Goal: Information Seeking & Learning: Learn about a topic

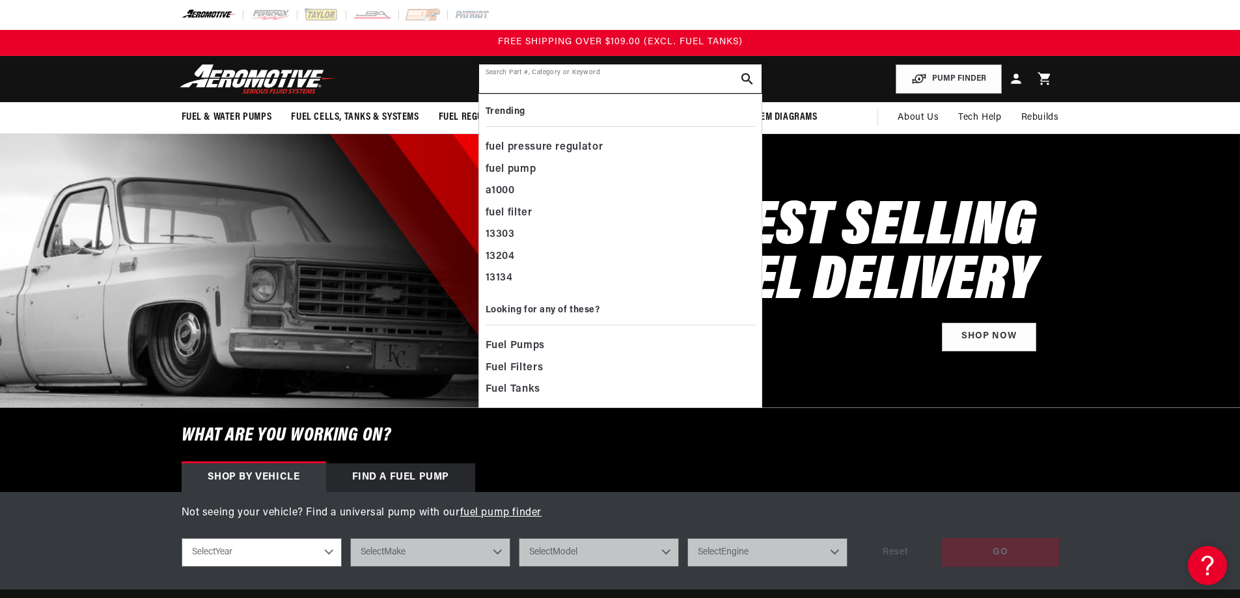
click at [609, 83] on input "text" at bounding box center [620, 78] width 283 height 29
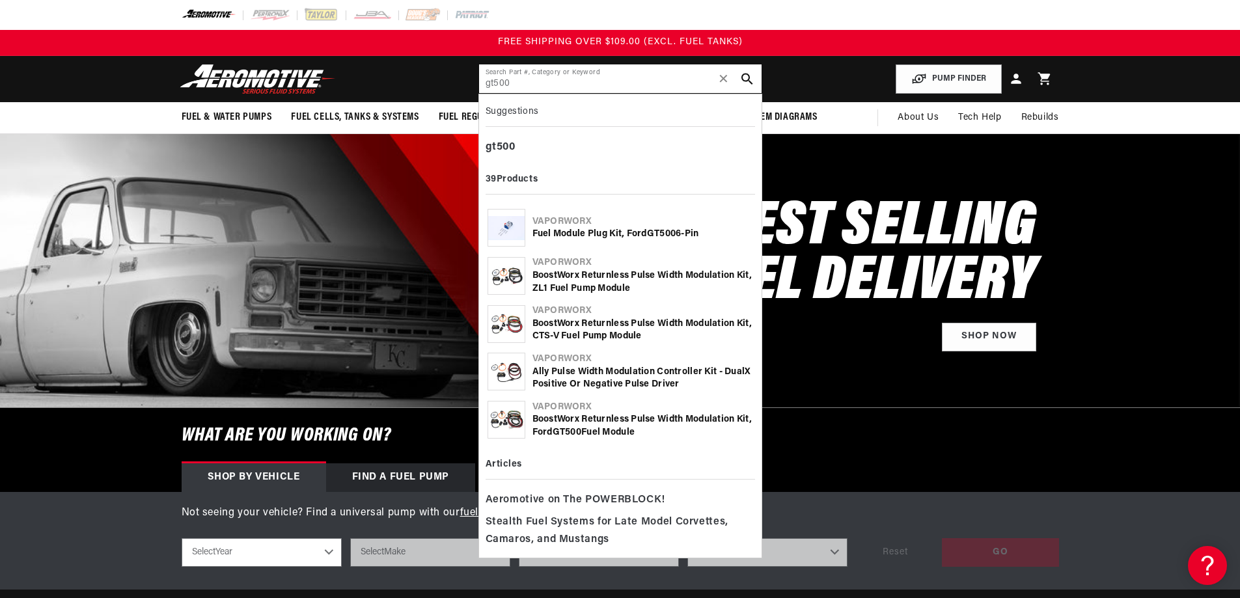
type input "gt500"
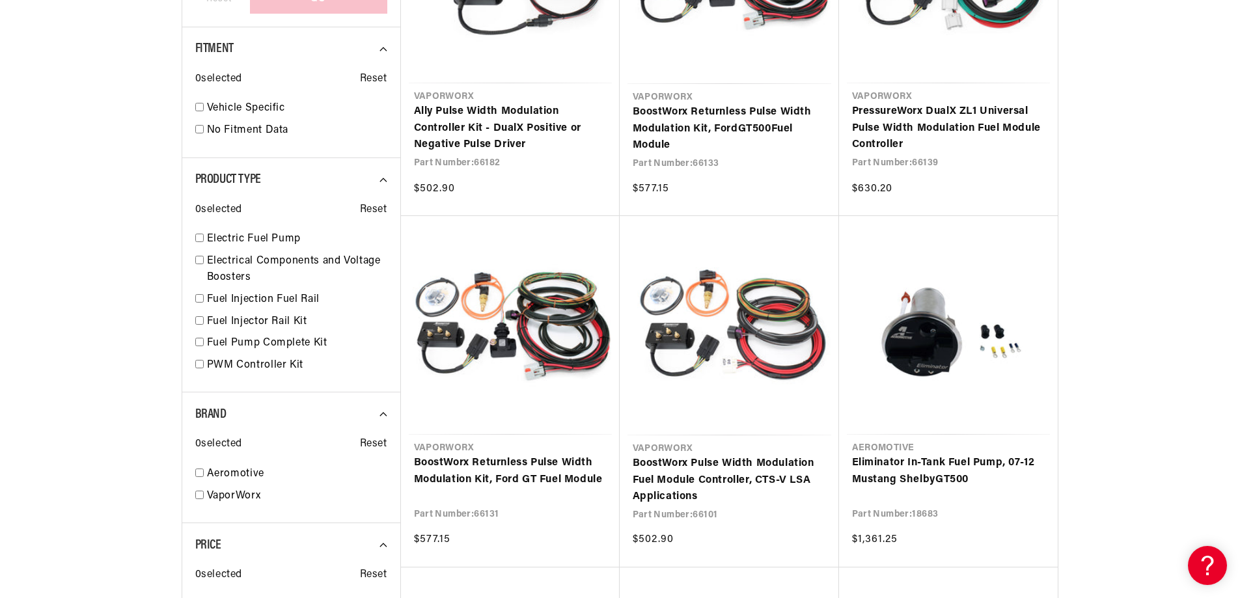
scroll to position [781, 0]
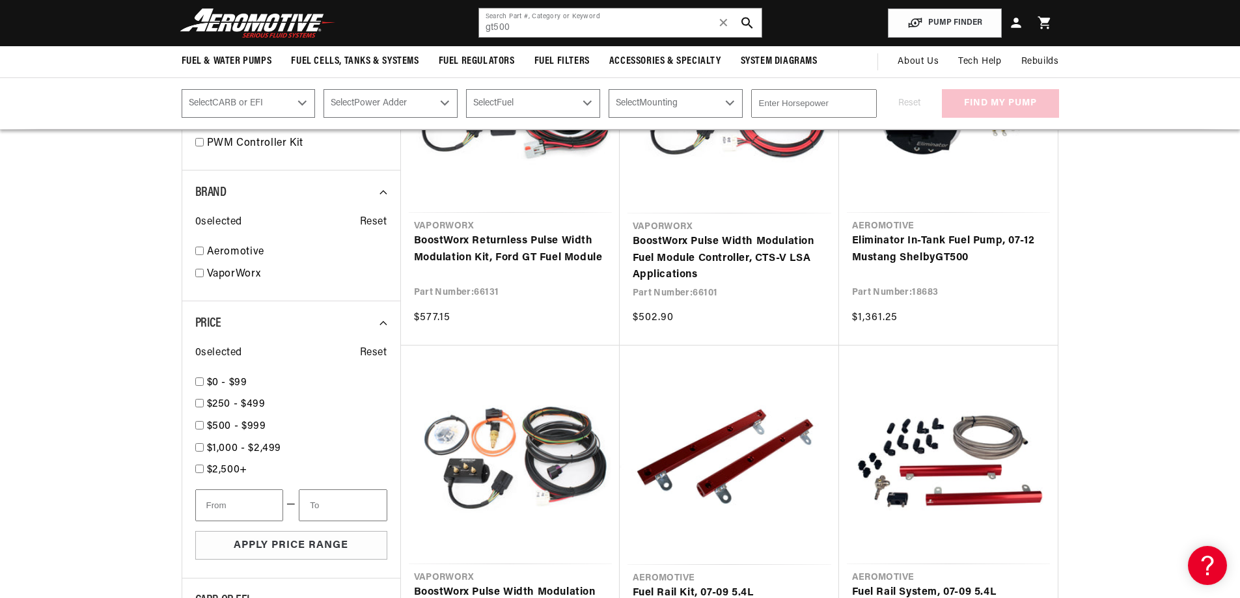
scroll to position [846, 0]
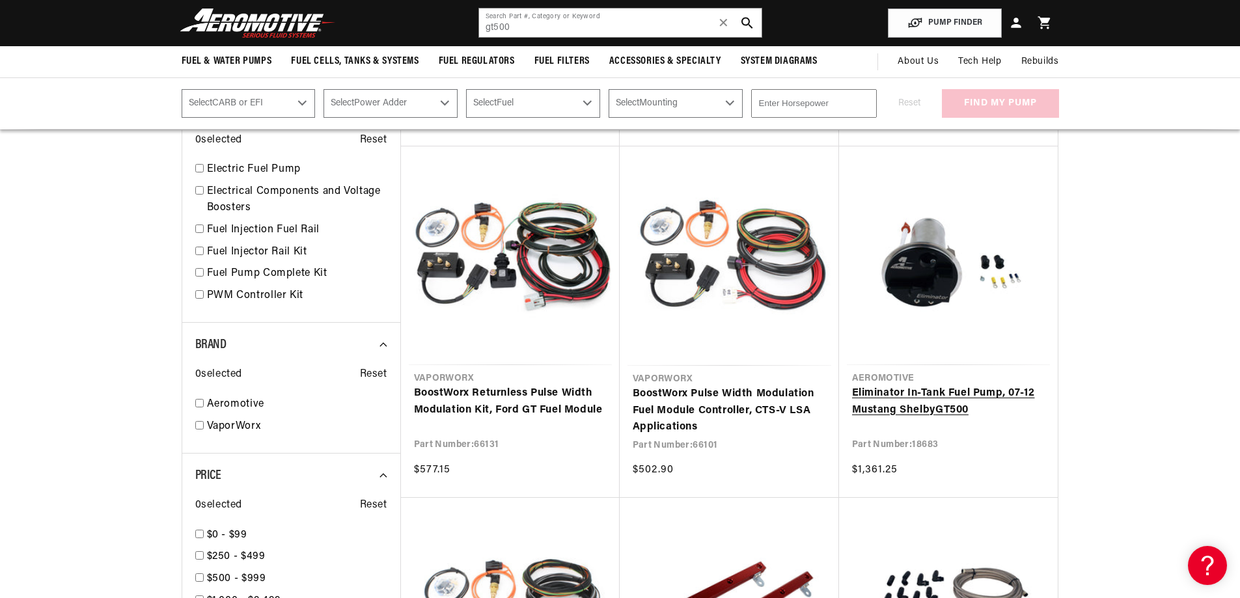
click at [898, 403] on link "Eliminator In-Tank Fuel Pump, 07-12 Mustang Shelby GT500" at bounding box center [948, 401] width 193 height 33
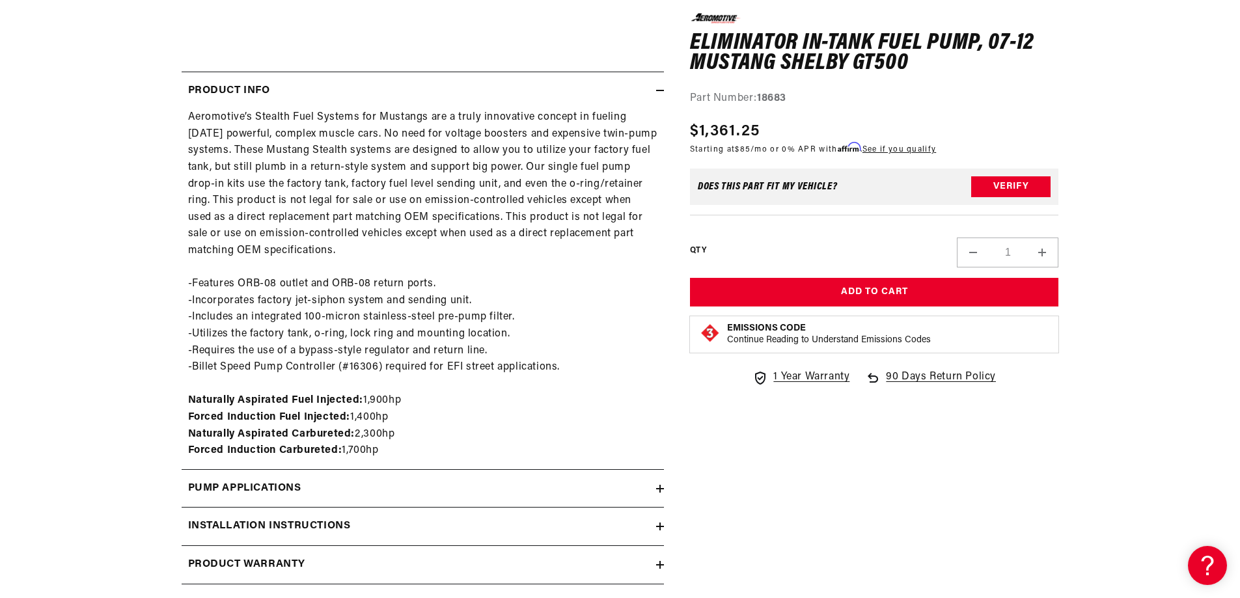
scroll to position [651, 0]
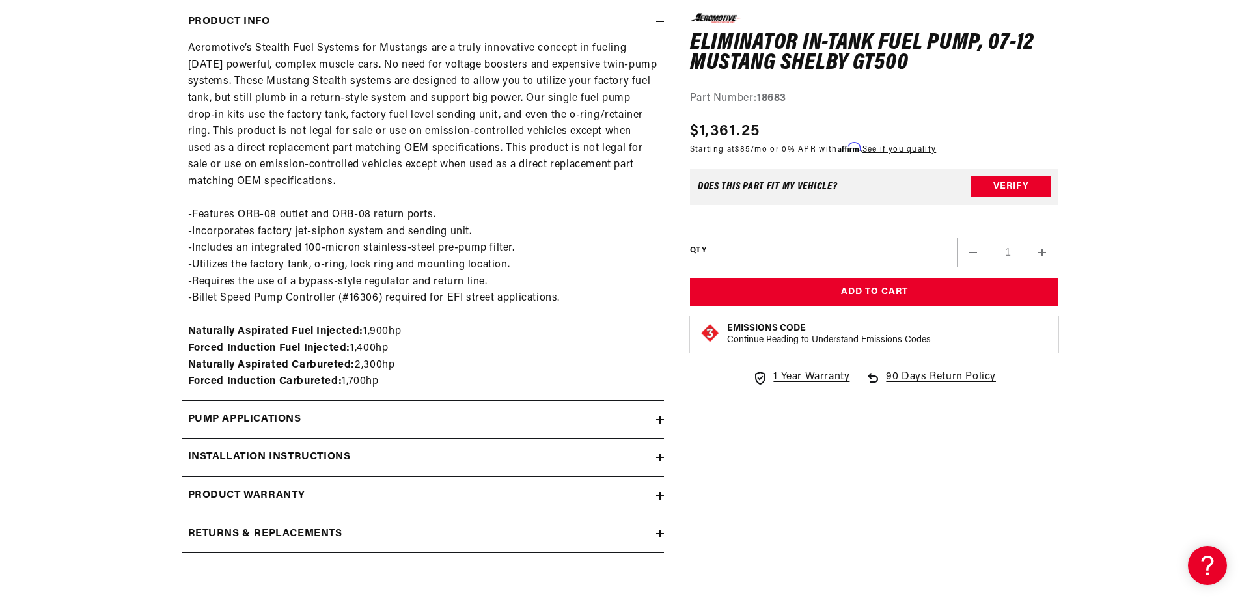
click at [661, 419] on icon at bounding box center [660, 420] width 8 height 8
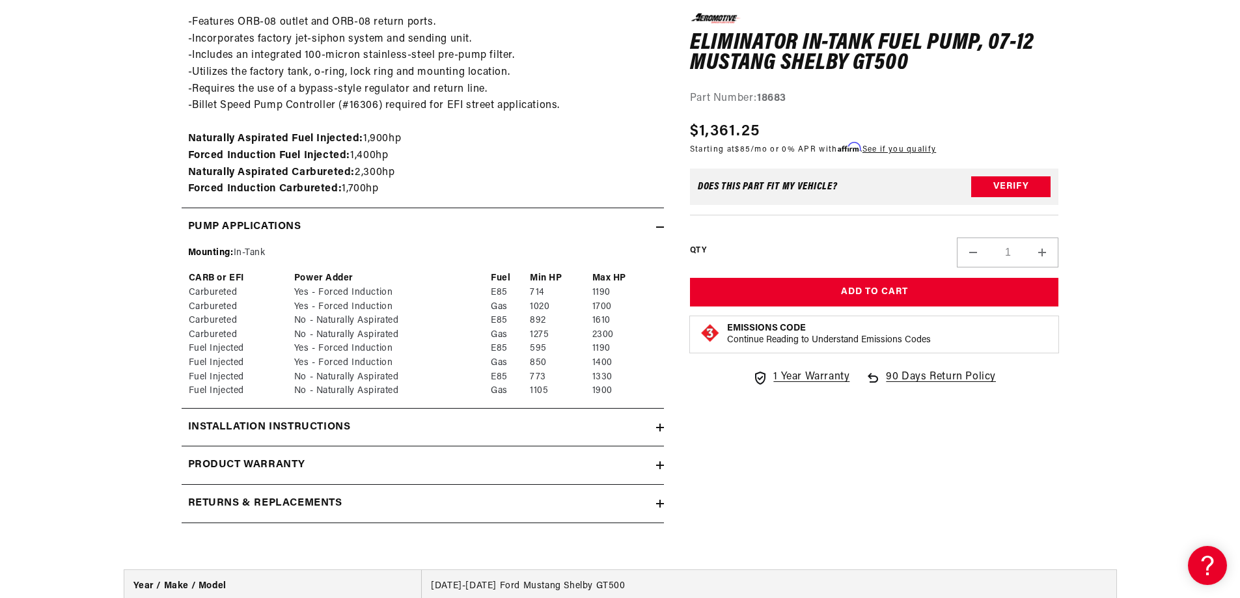
scroll to position [846, 0]
click at [657, 426] on icon at bounding box center [660, 425] width 8 height 8
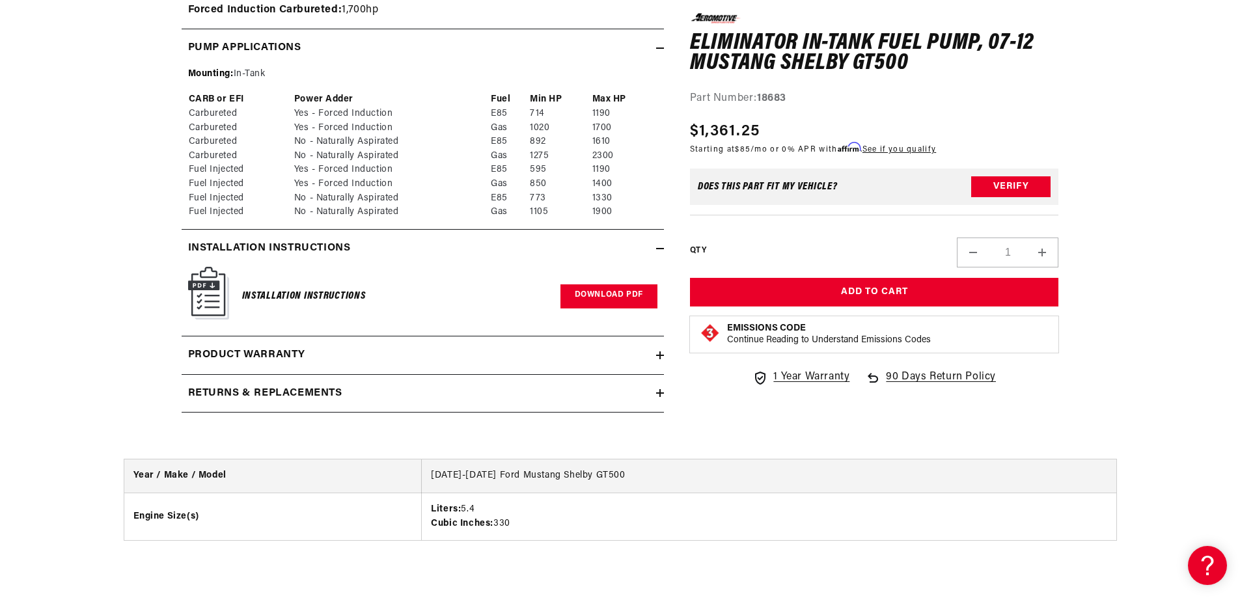
scroll to position [1042, 0]
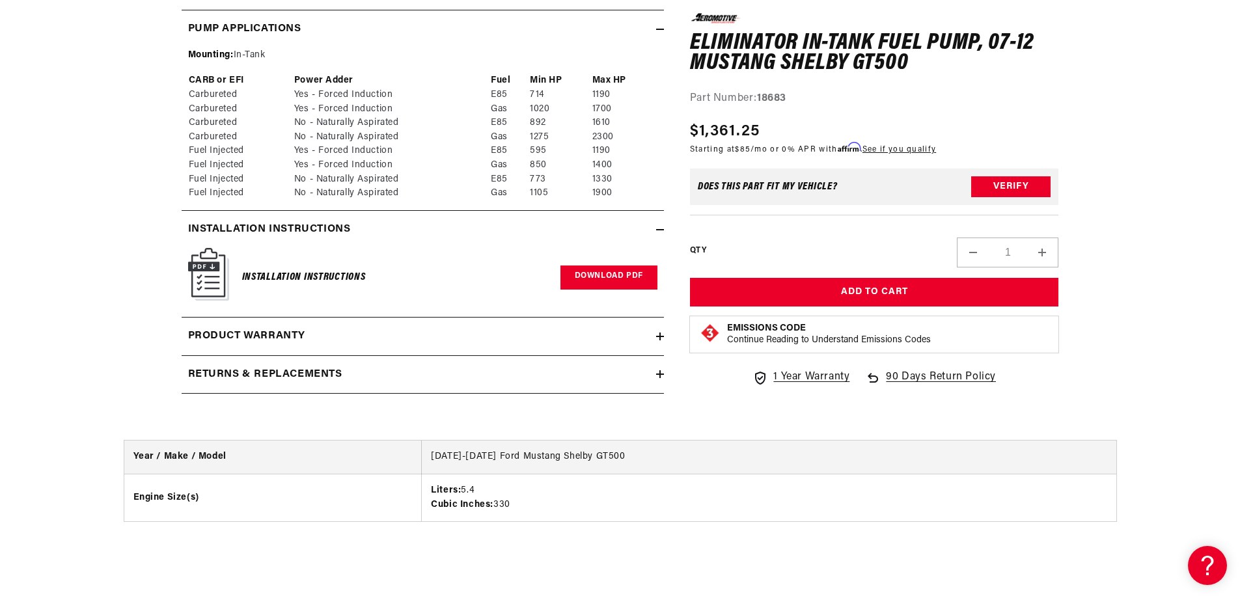
click at [607, 275] on link "Download PDF" at bounding box center [609, 278] width 97 height 24
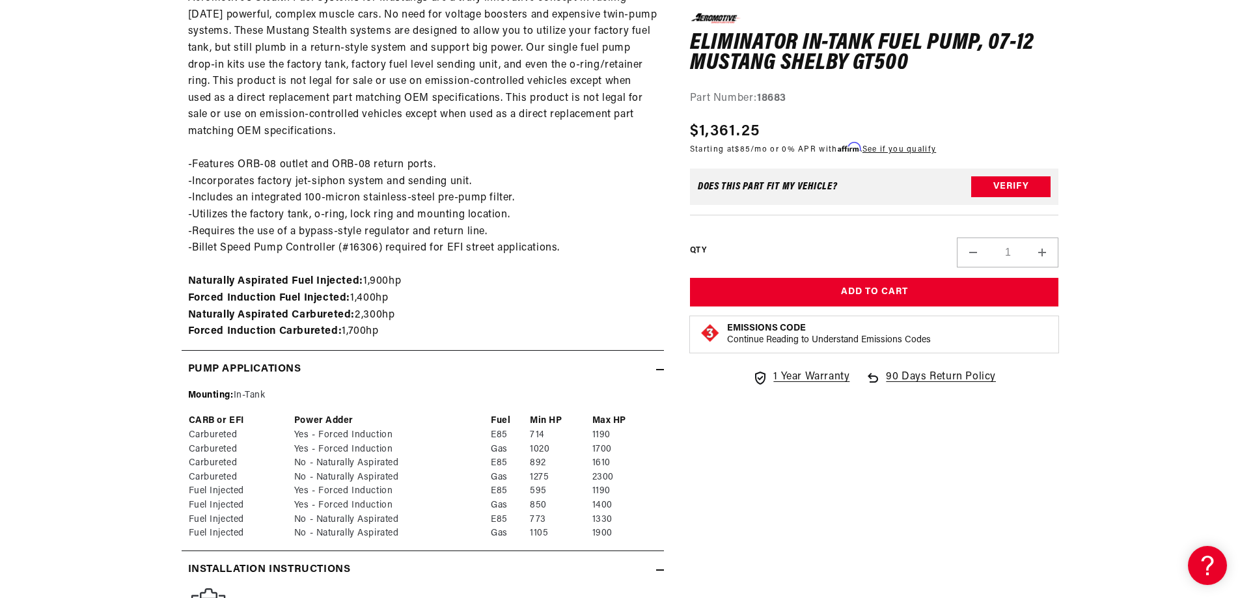
scroll to position [716, 0]
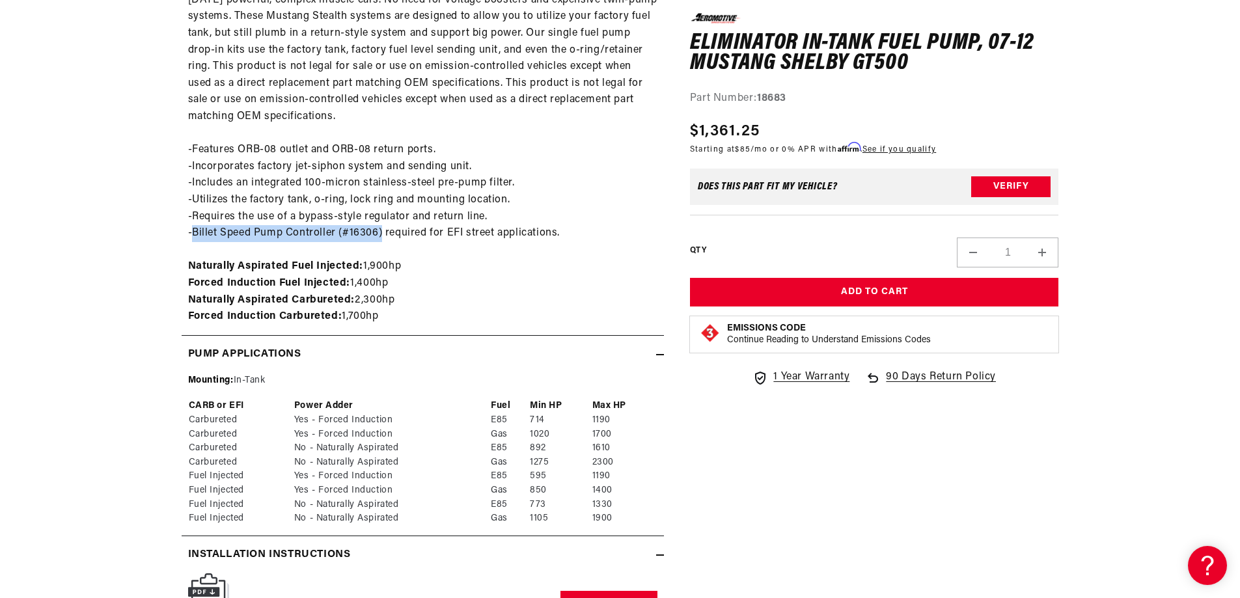
drag, startPoint x: 193, startPoint y: 230, endPoint x: 381, endPoint y: 234, distance: 187.5
click at [381, 234] on div "Aeromotive’s Stealth Fuel Systems for Mustangs are a truly innovative concept i…" at bounding box center [423, 150] width 482 height 350
drag, startPoint x: 355, startPoint y: 230, endPoint x: 303, endPoint y: 251, distance: 56.3
click at [303, 251] on div "Aeromotive’s Stealth Fuel Systems for Mustangs are a truly innovative concept i…" at bounding box center [423, 150] width 482 height 350
drag, startPoint x: 375, startPoint y: 229, endPoint x: 343, endPoint y: 230, distance: 31.9
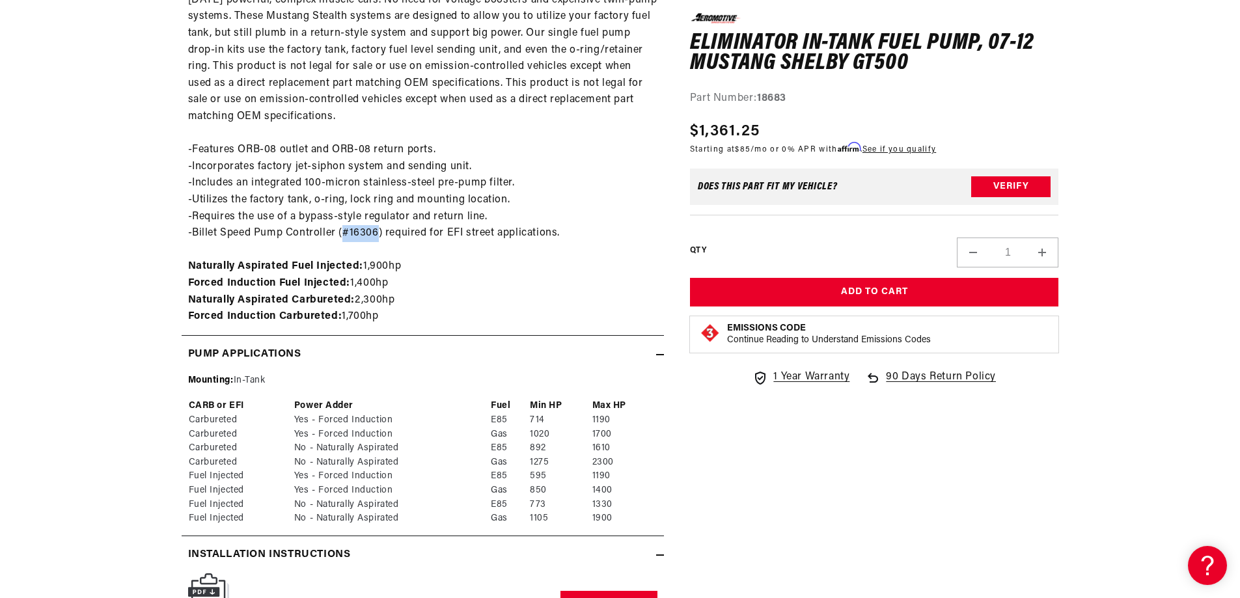
click at [343, 230] on div "Aeromotive’s Stealth Fuel Systems for Mustangs are a truly innovative concept i…" at bounding box center [423, 150] width 482 height 350
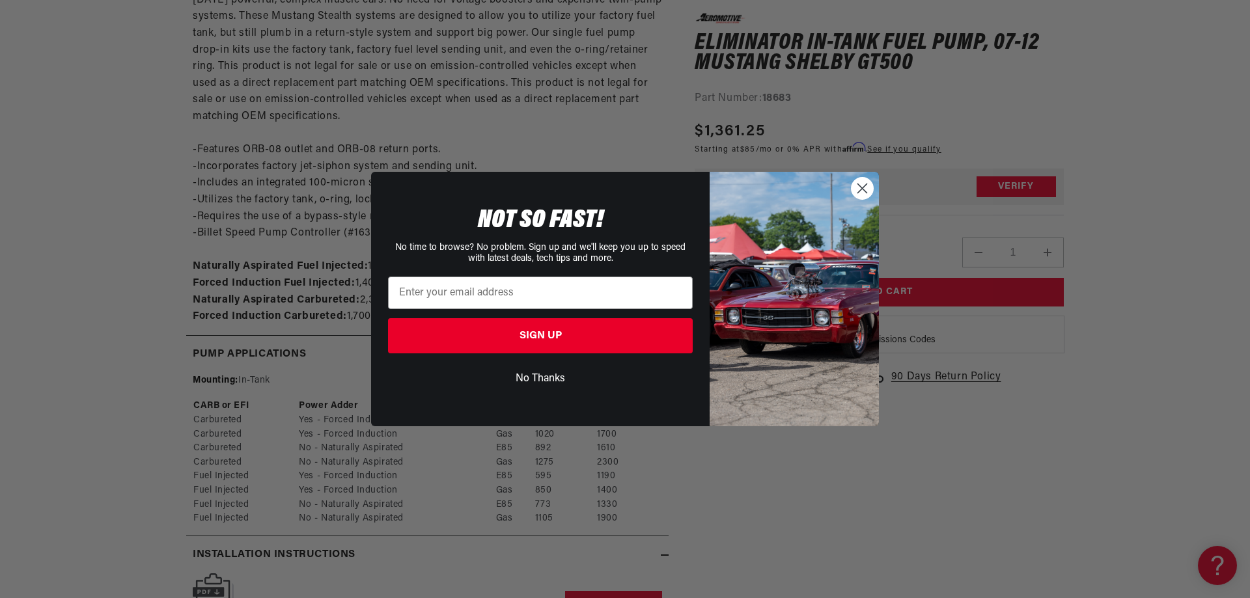
click at [859, 189] on circle "Close dialog" at bounding box center [862, 188] width 21 height 21
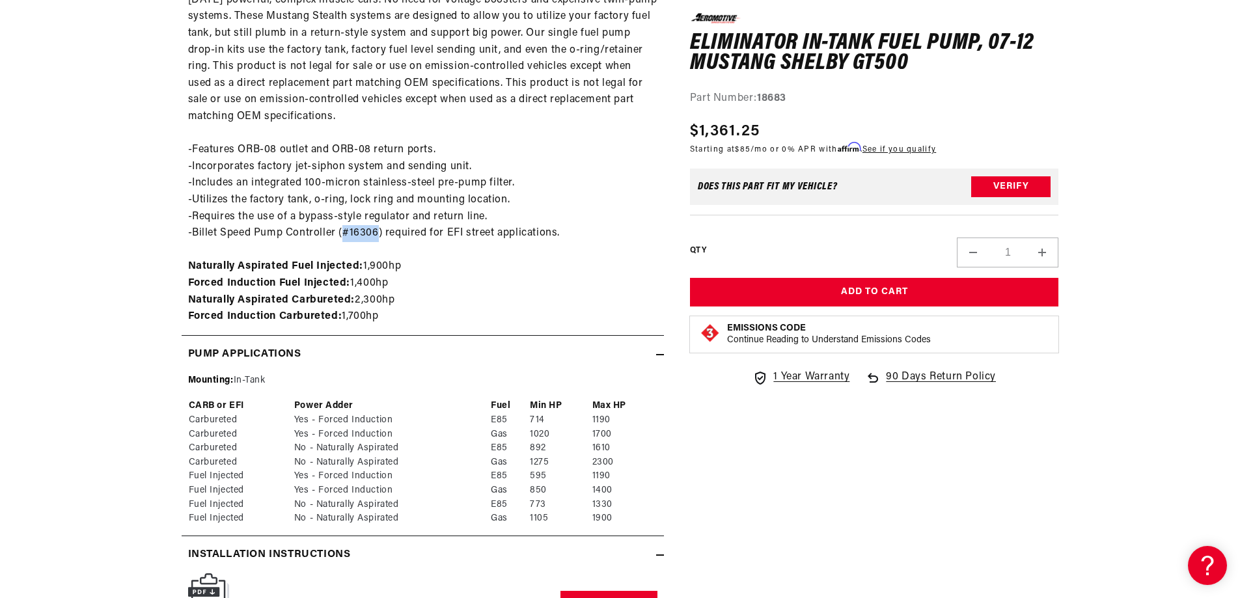
drag, startPoint x: 377, startPoint y: 232, endPoint x: 342, endPoint y: 236, distance: 35.3
click at [342, 236] on div "Aeromotive’s Stealth Fuel Systems for Mustangs are a truly innovative concept i…" at bounding box center [423, 150] width 482 height 350
copy div "#16306"
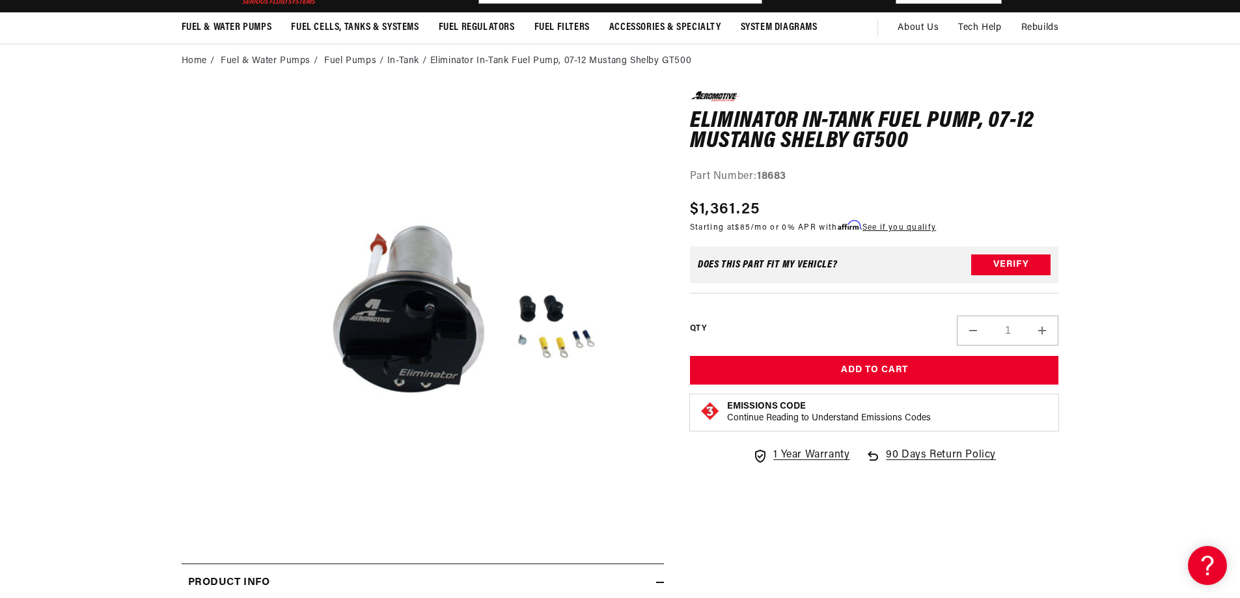
scroll to position [0, 0]
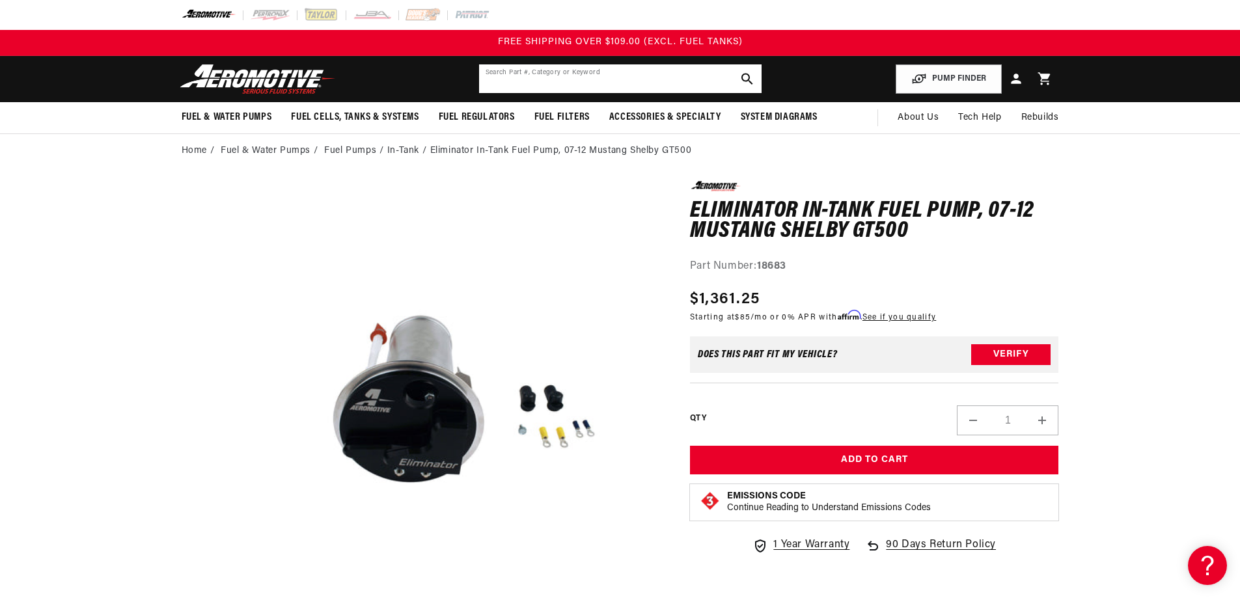
click at [518, 79] on input "text" at bounding box center [620, 78] width 283 height 29
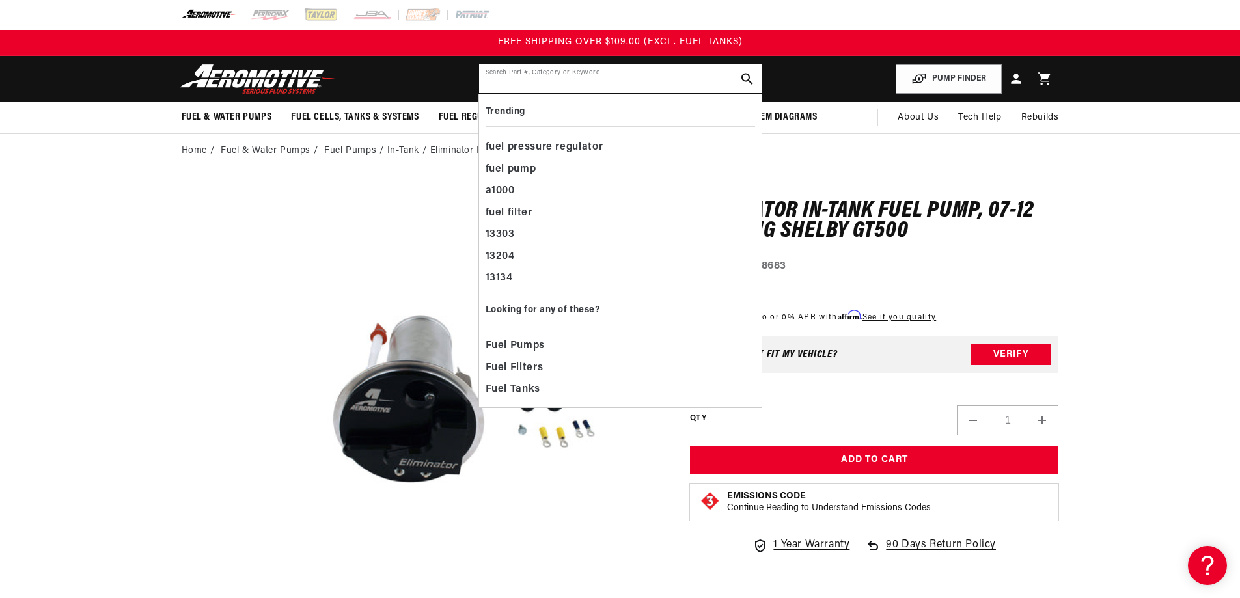
paste input "#16306"
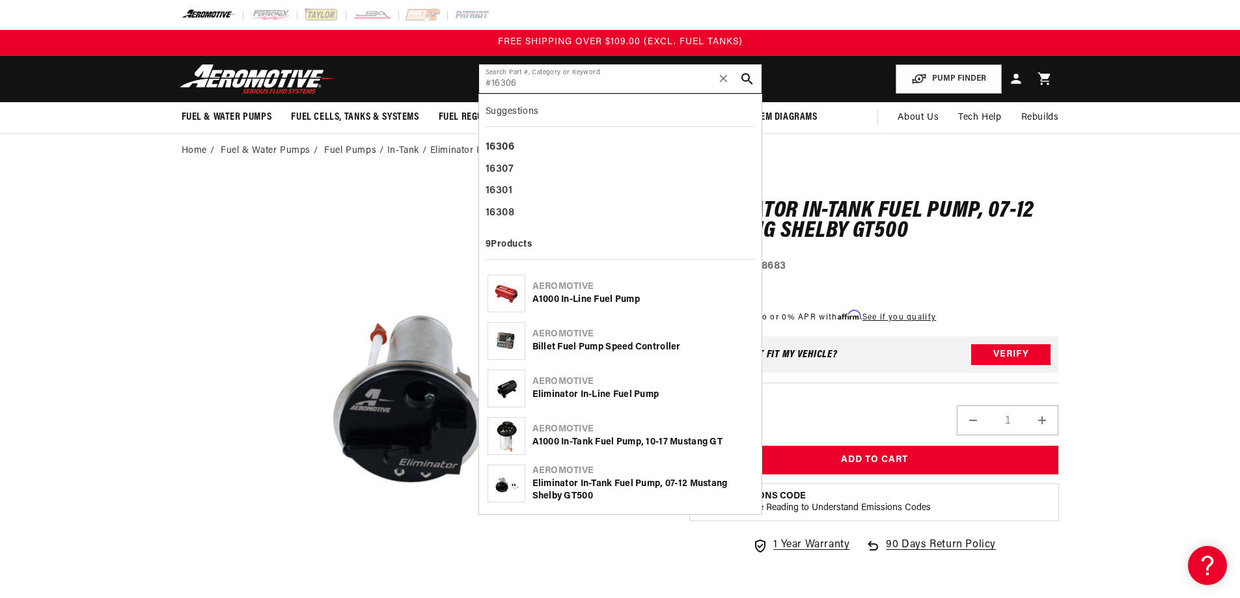
type input "#16306"
click at [578, 347] on div "Billet Fuel Pump Speed Controller" at bounding box center [643, 347] width 221 height 13
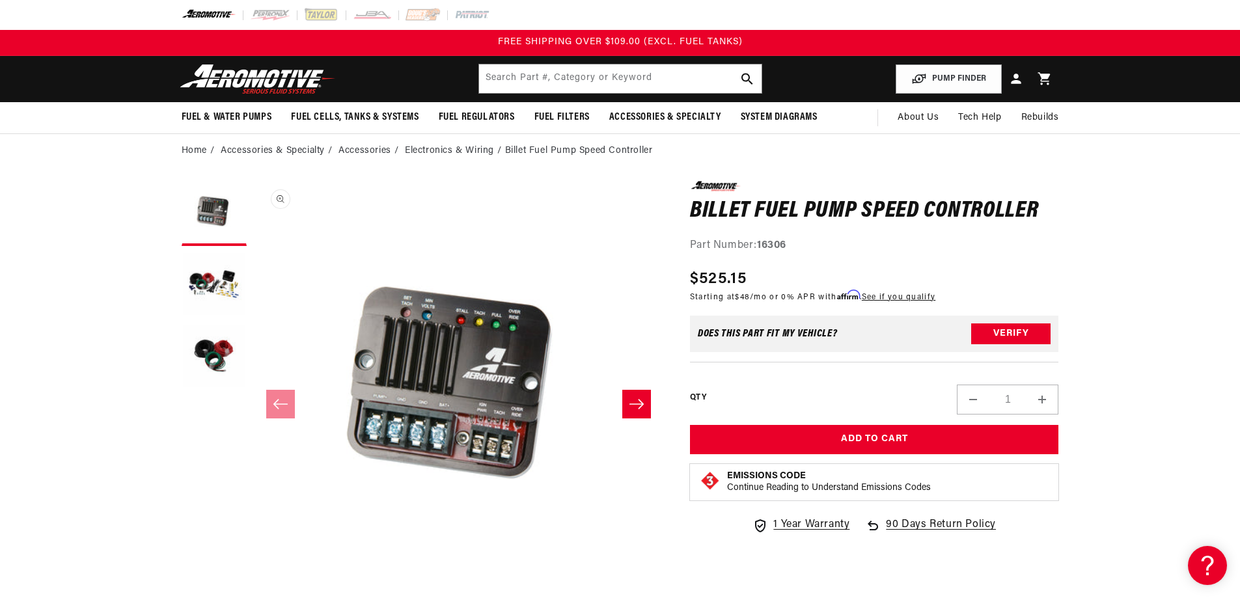
scroll to position [1, 0]
click at [219, 290] on button "Load image 2 in gallery view" at bounding box center [214, 285] width 65 height 65
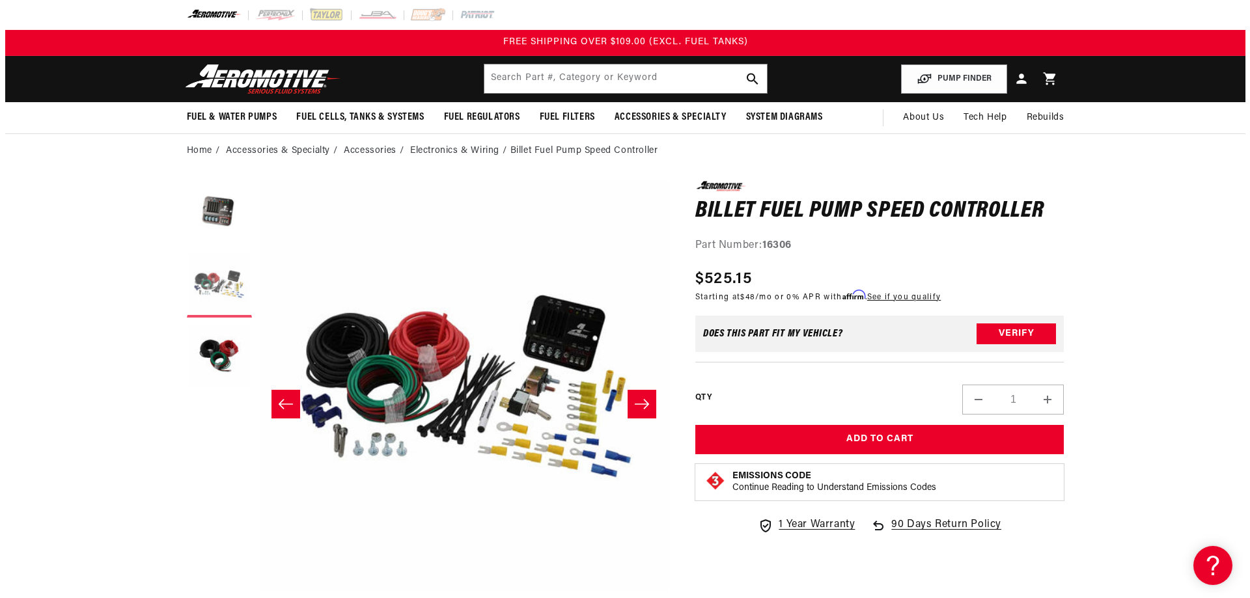
scroll to position [1, 411]
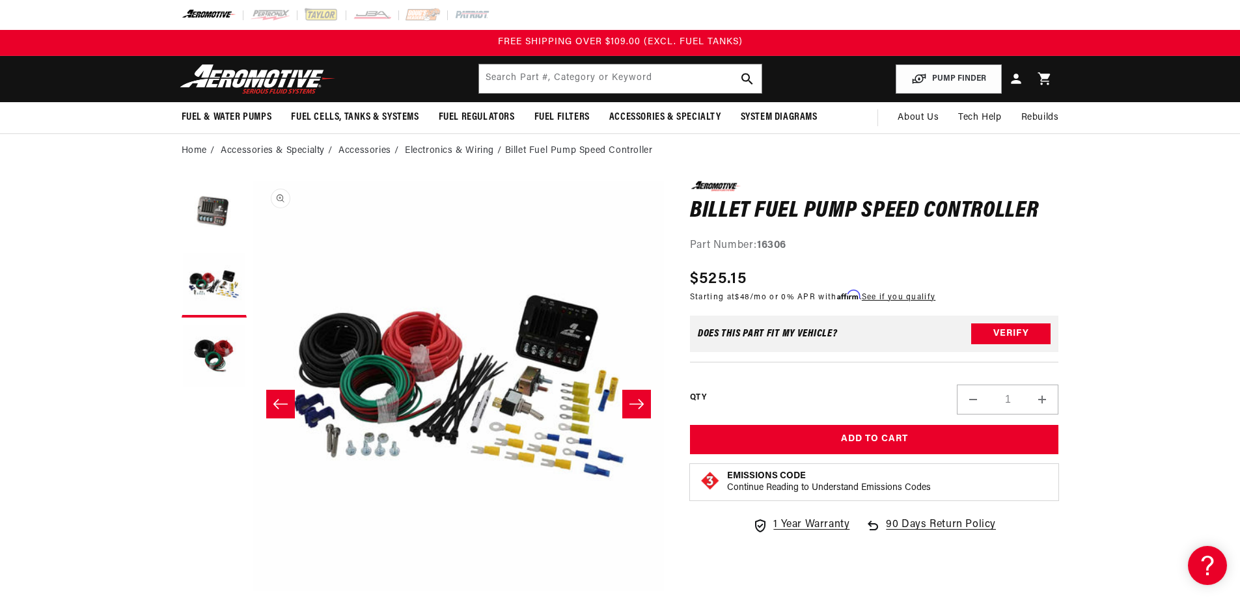
click at [253, 592] on button "Open media 2 in modal" at bounding box center [253, 592] width 0 height 0
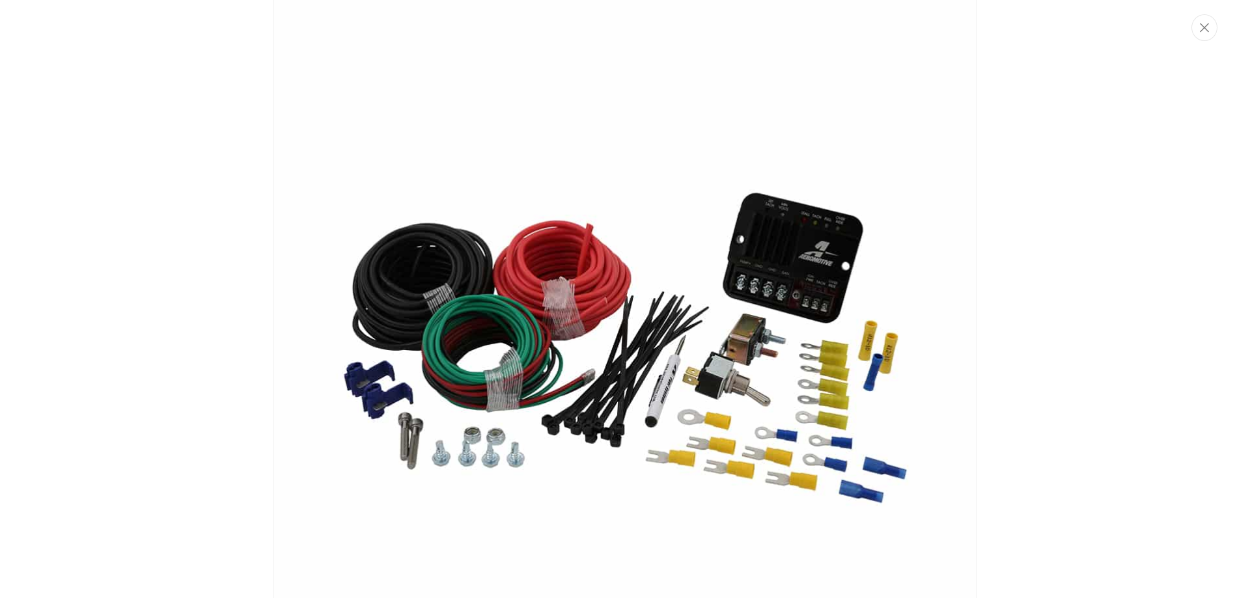
scroll to position [556, 0]
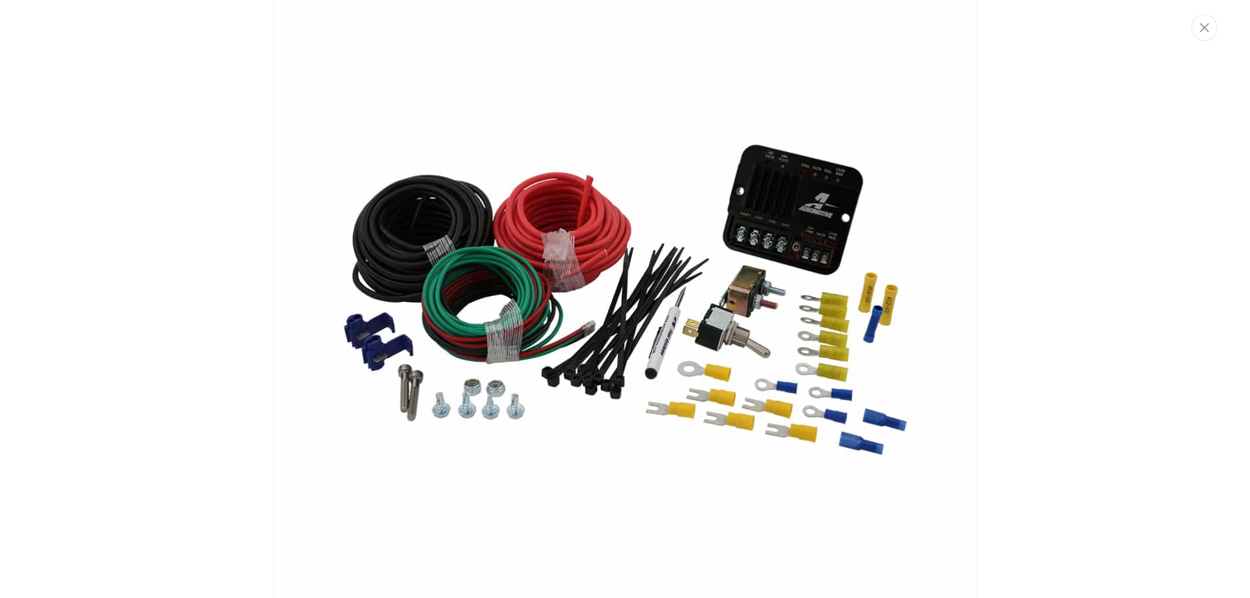
click at [755, 221] on img "Media gallery" at bounding box center [624, 299] width 703 height 703
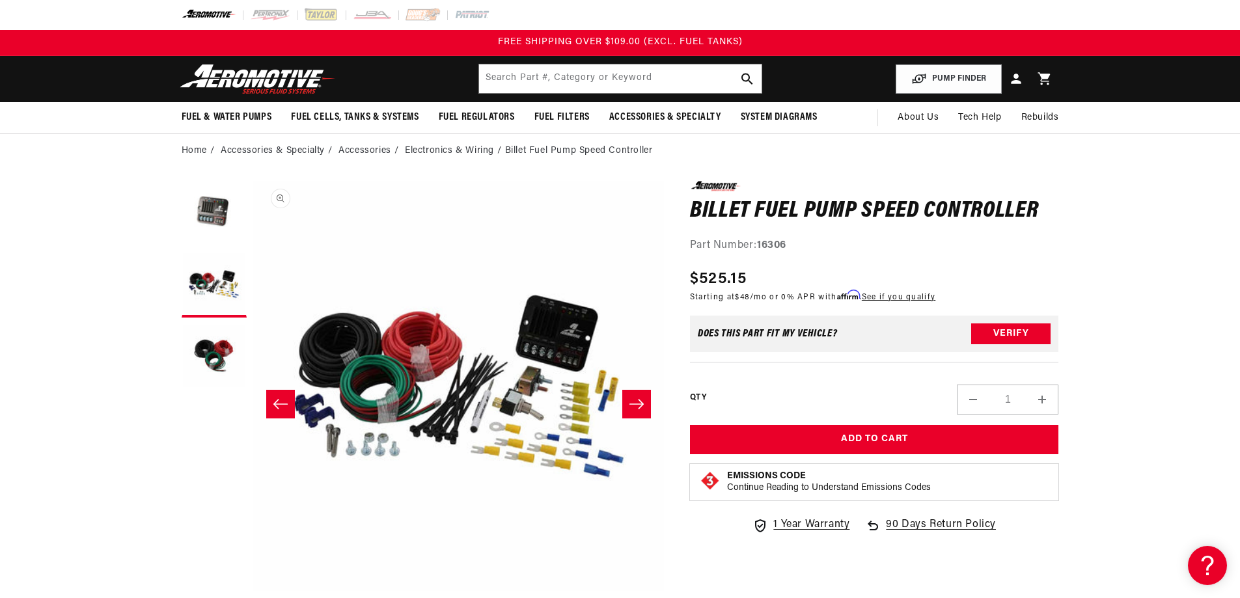
click at [253, 592] on button "Open media 2 in modal" at bounding box center [253, 592] width 0 height 0
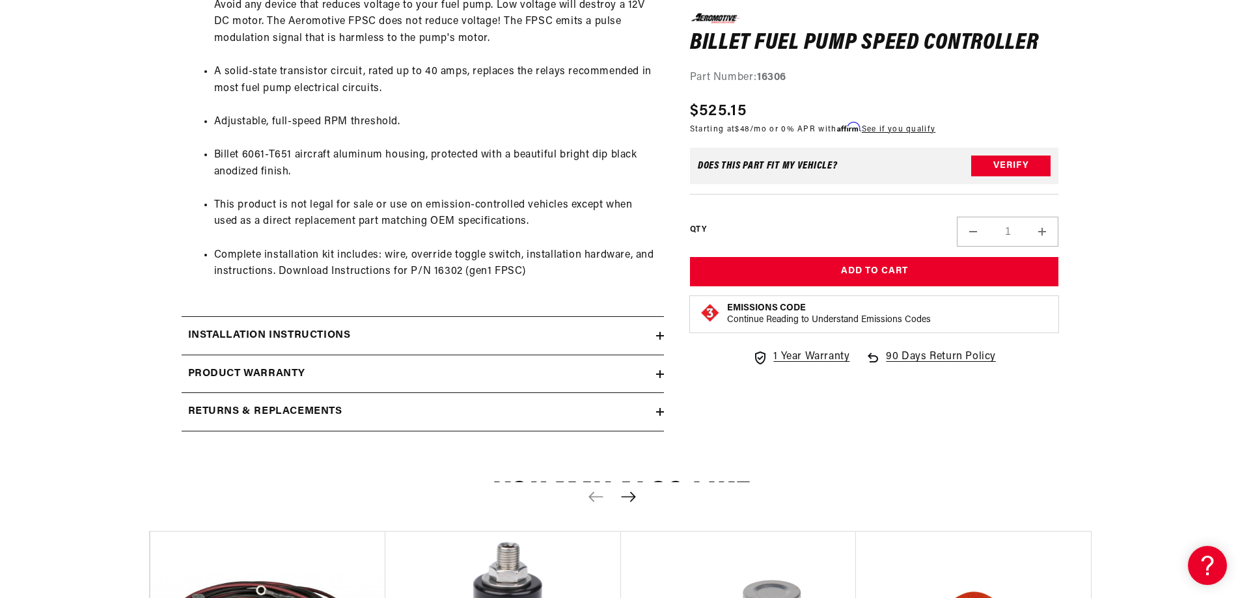
scroll to position [912, 0]
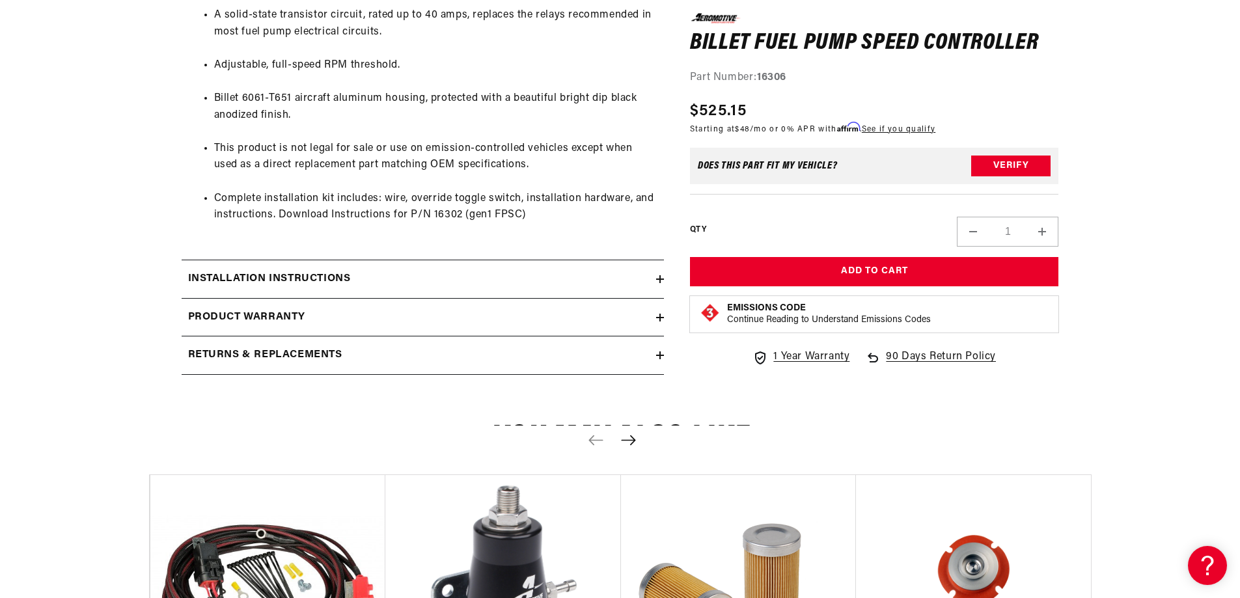
click at [656, 276] on icon at bounding box center [660, 279] width 8 height 8
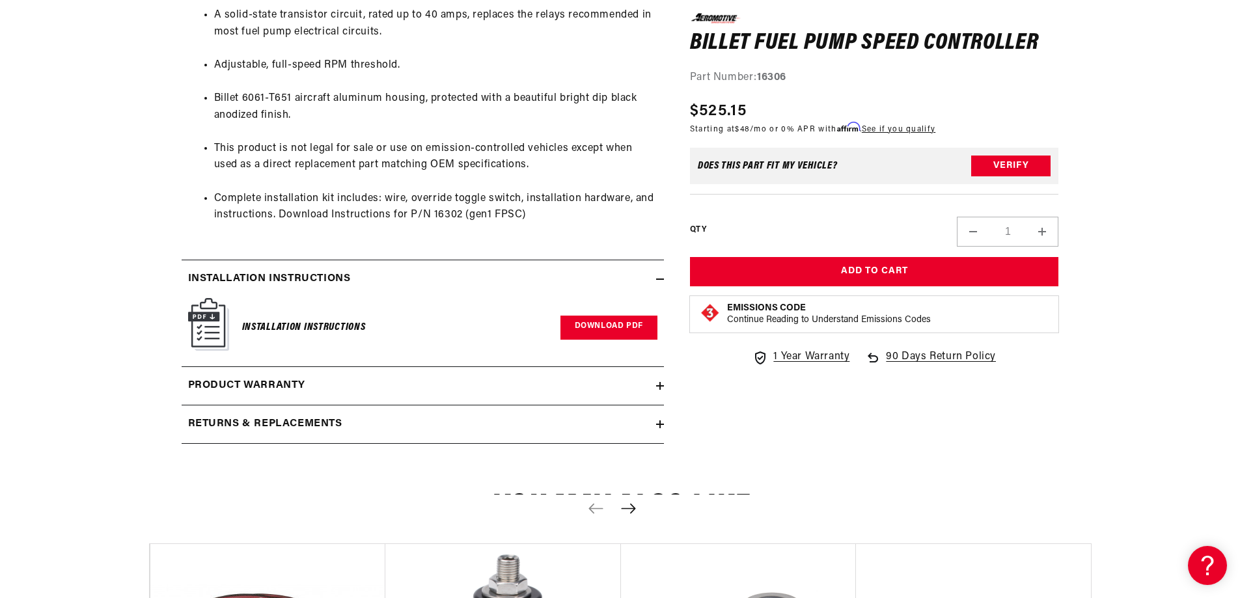
click at [626, 327] on link "Download PDF" at bounding box center [609, 328] width 97 height 24
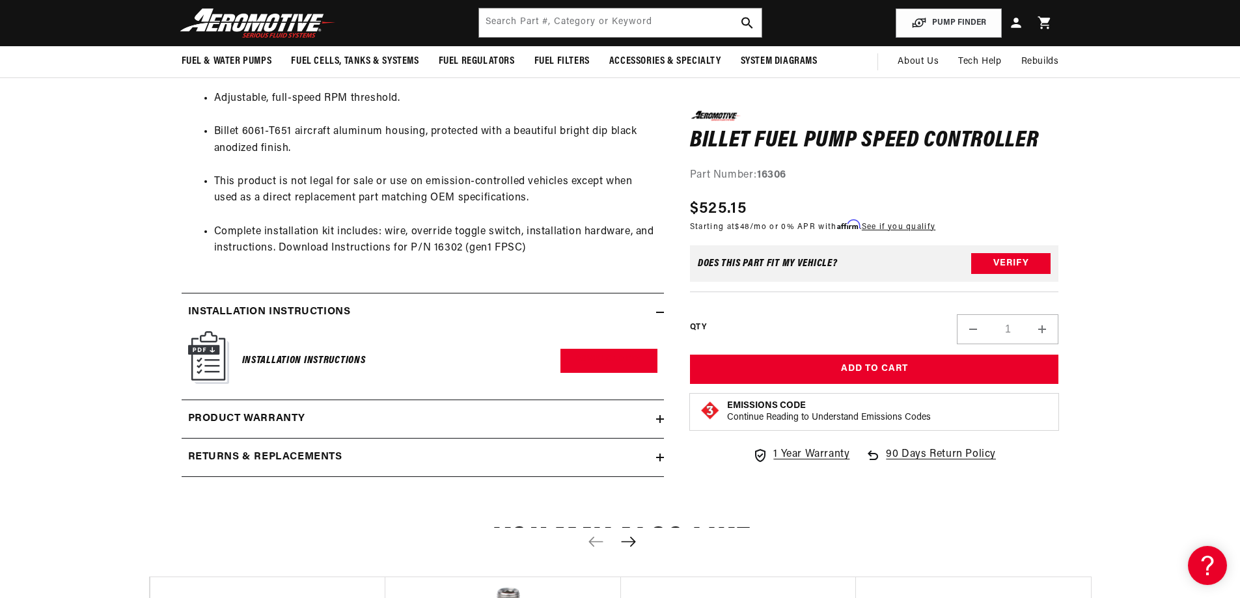
scroll to position [846, 0]
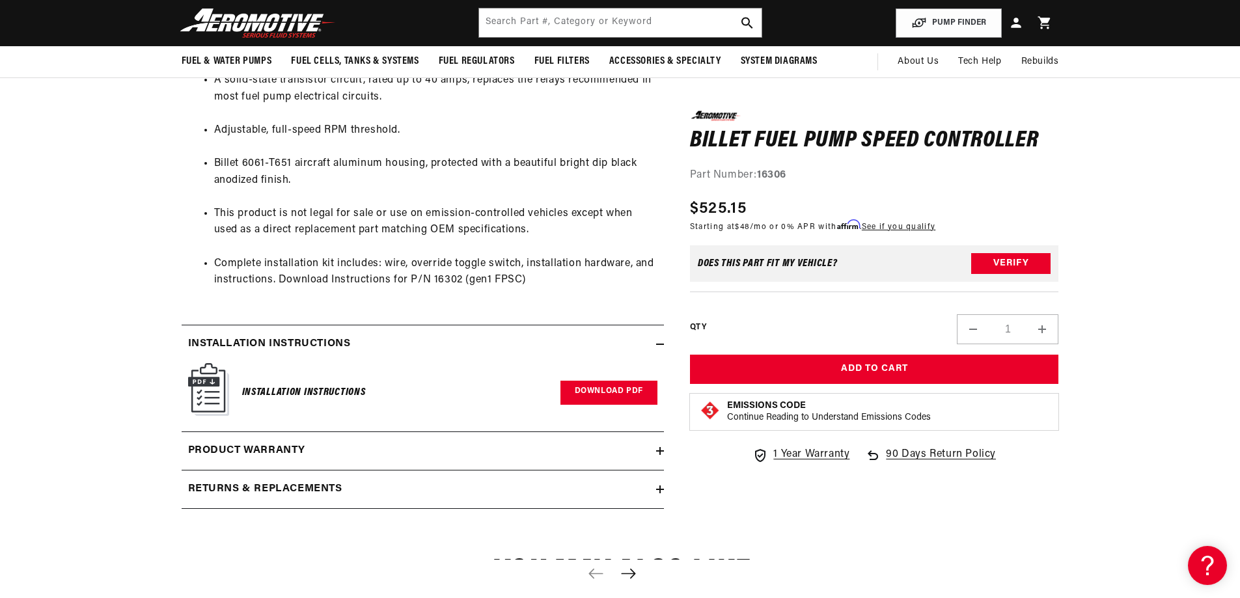
click at [607, 395] on link "Download PDF" at bounding box center [609, 393] width 97 height 24
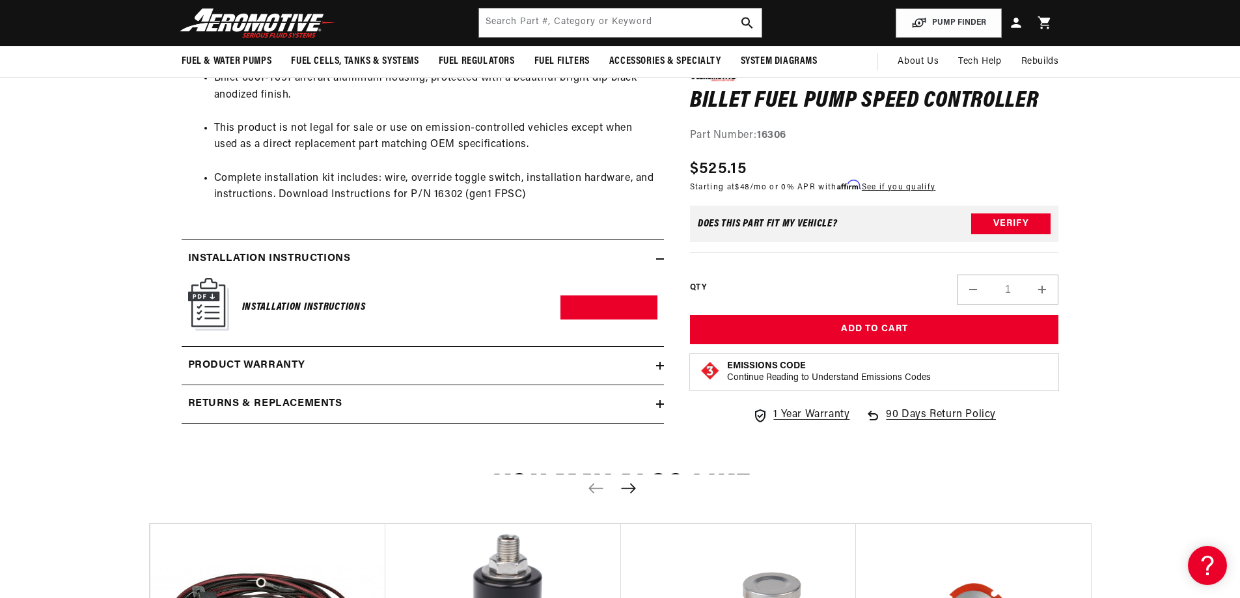
scroll to position [912, 0]
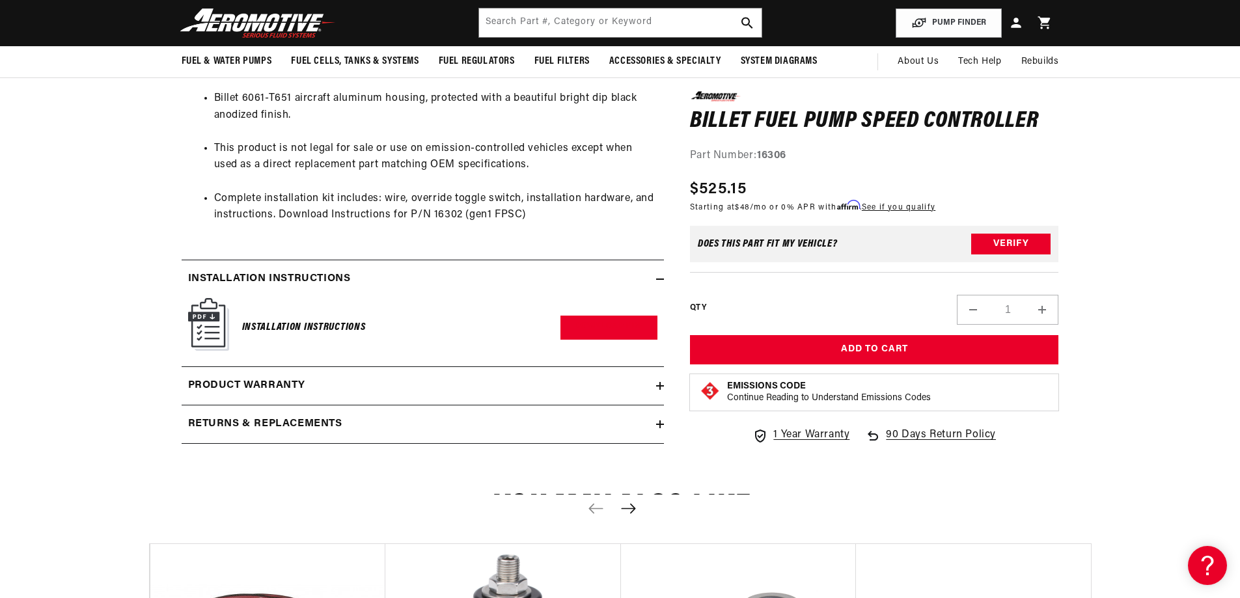
click at [387, 239] on ul "LED indicators confirm correct ignition signal hookup, verifies activation of t…" at bounding box center [422, 66] width 469 height 350
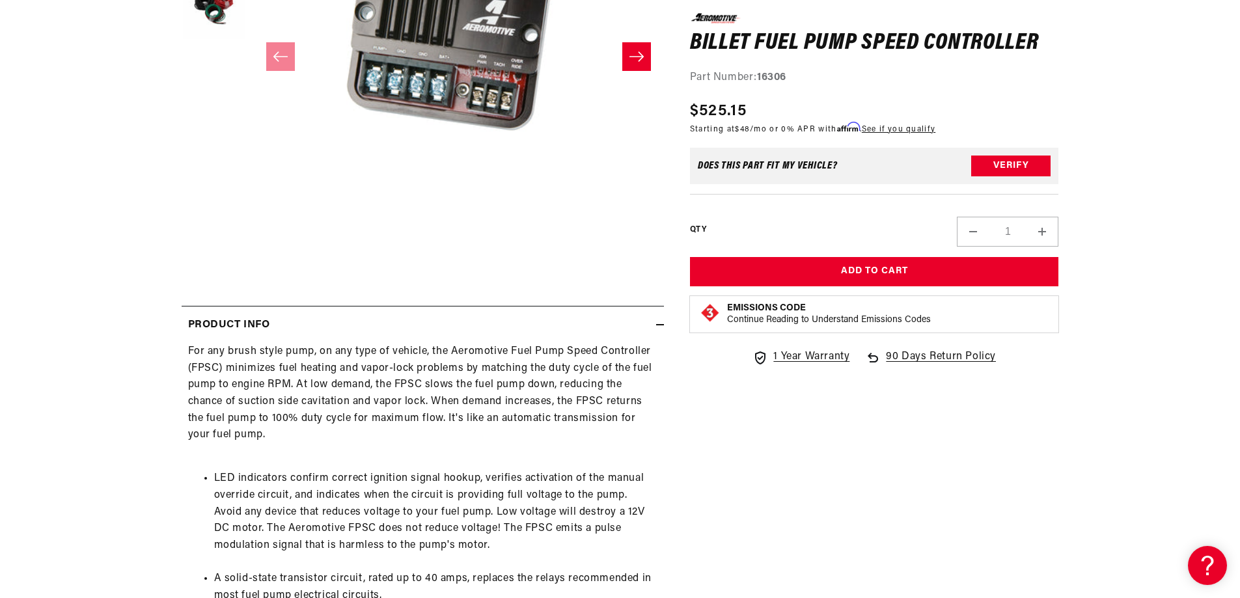
scroll to position [391, 0]
